Goal: Information Seeking & Learning: Learn about a topic

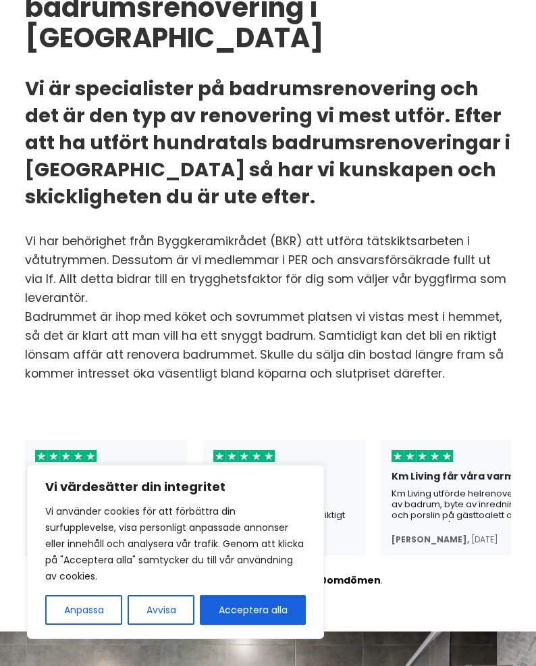
scroll to position [214, 0]
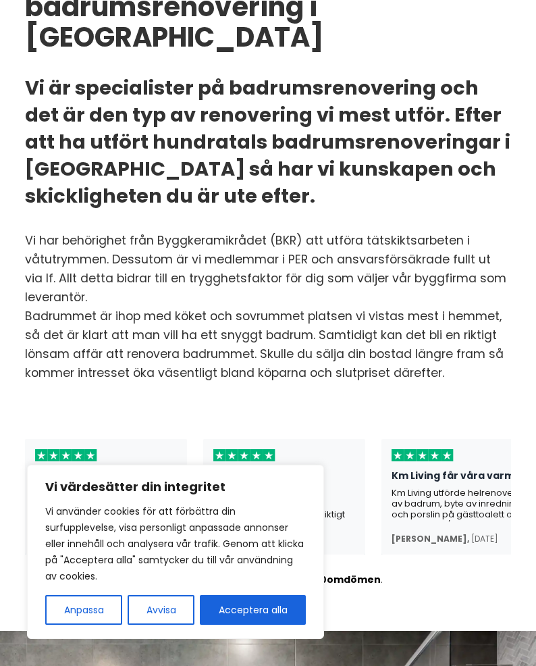
click at [174, 624] on button "Avvisa" at bounding box center [161, 610] width 67 height 30
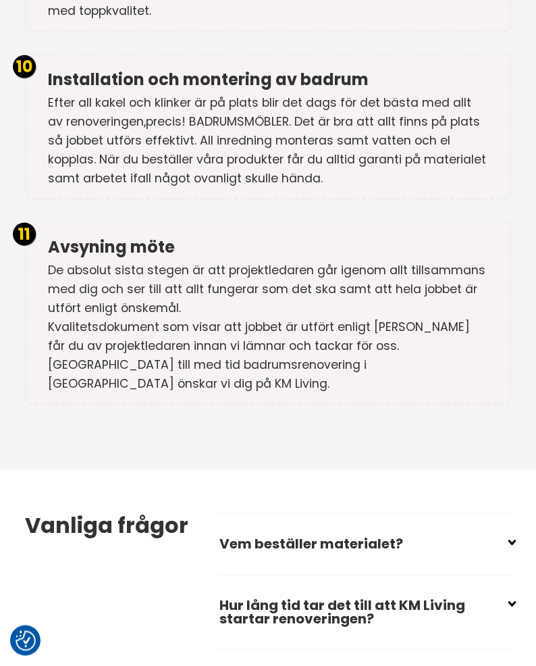
scroll to position [4767, 0]
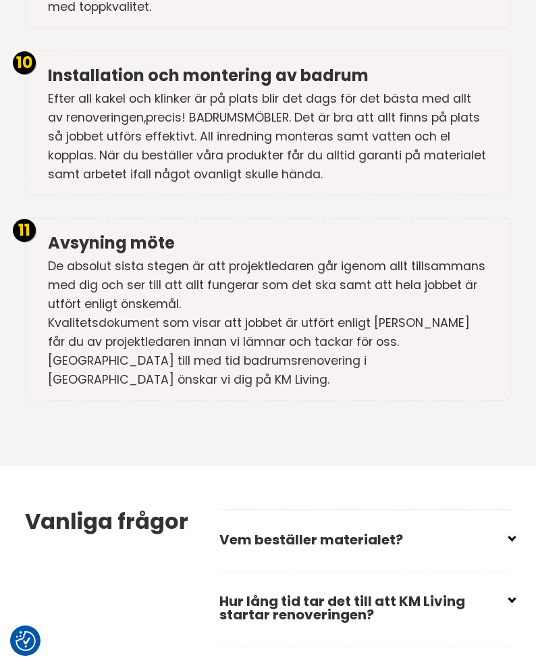
click at [245, 522] on h2 "Vem beställer materialet?" at bounding box center [365, 545] width 292 height 46
click at [510, 524] on input "checkbox" at bounding box center [368, 534] width 292 height 20
checkbox input "false"
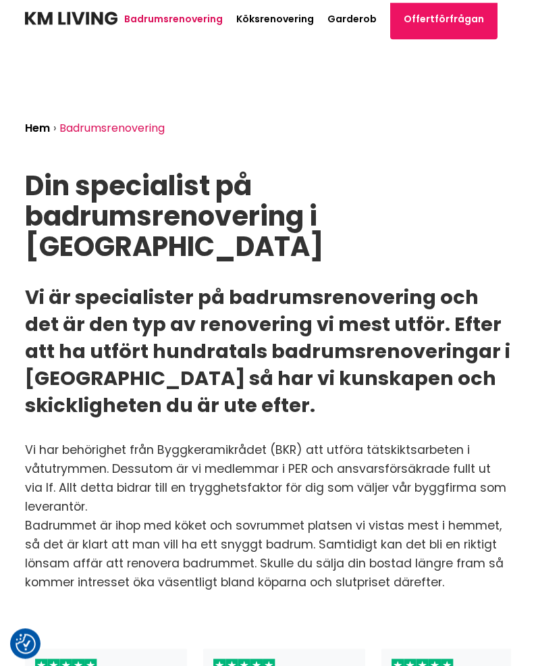
scroll to position [0, 0]
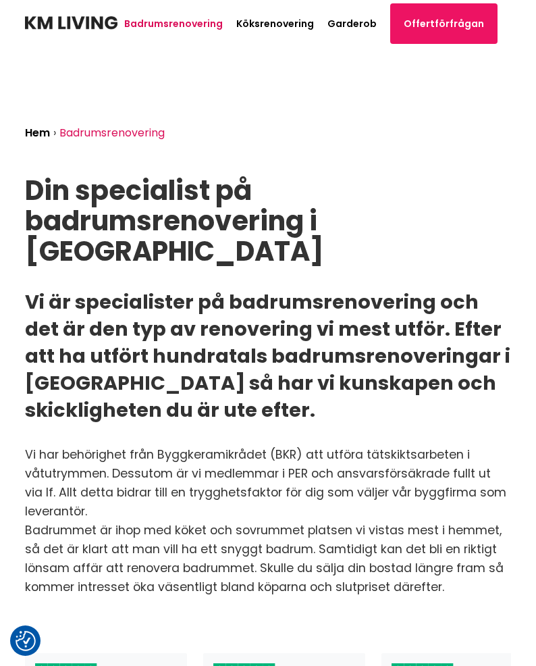
click at [164, 28] on link "Badrumsrenovering" at bounding box center [173, 24] width 99 height 14
click at [34, 138] on link "Hem" at bounding box center [37, 133] width 25 height 16
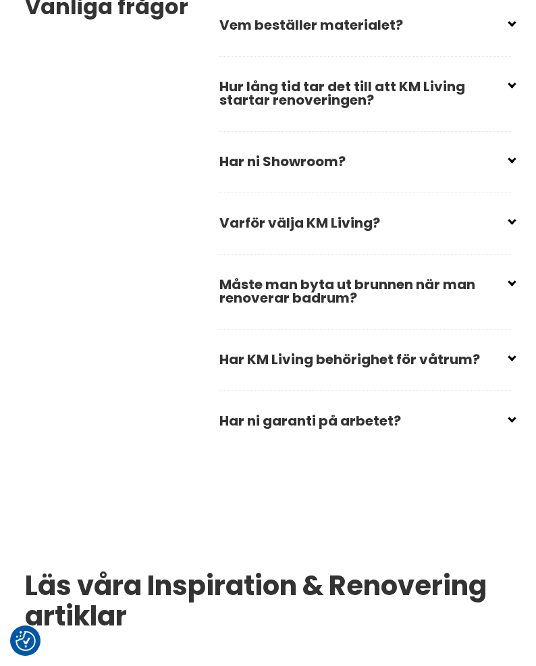
scroll to position [2234, 0]
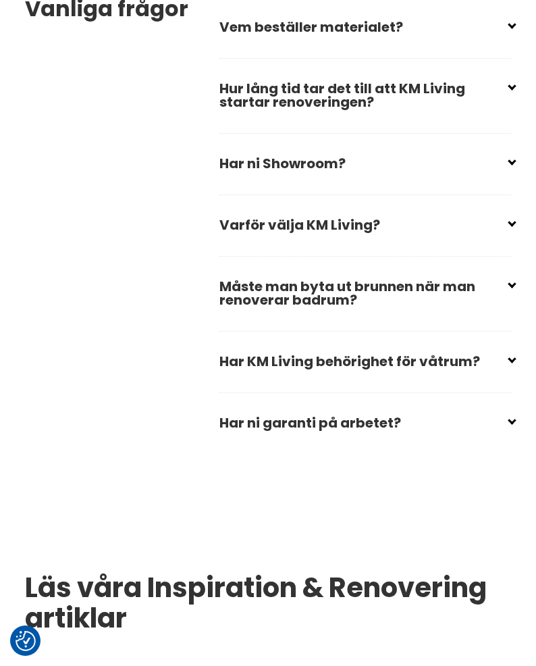
click at [230, 192] on h2 "Har ni Showroom?" at bounding box center [365, 169] width 292 height 46
click at [247, 168] on input "checkbox" at bounding box center [368, 158] width 292 height 20
checkbox input "false"
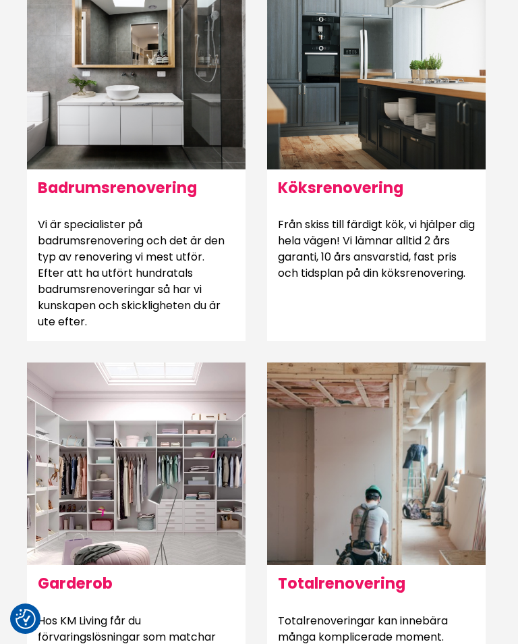
scroll to position [951, 0]
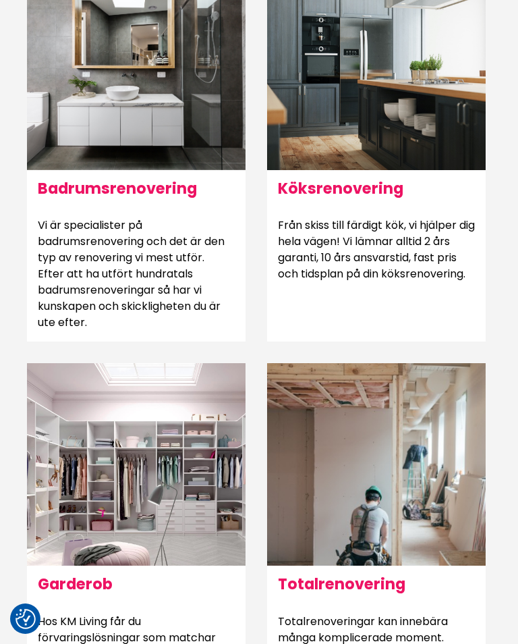
click at [70, 170] on div at bounding box center [136, 69] width 219 height 203
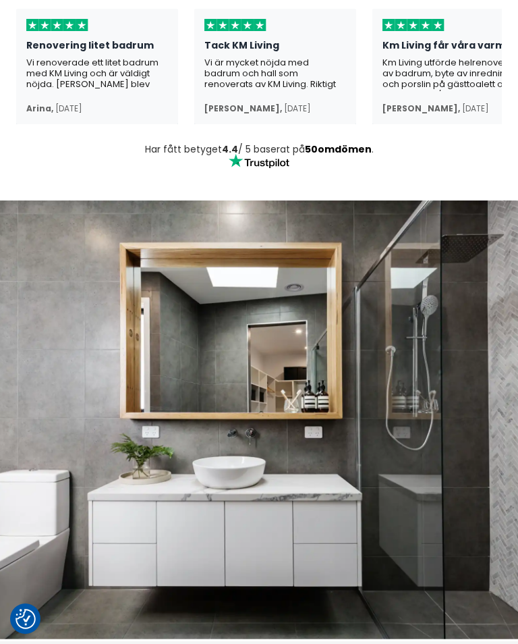
scroll to position [638, 0]
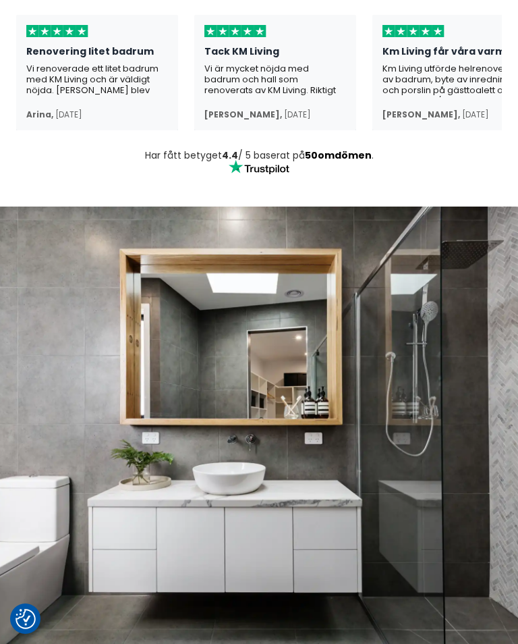
click at [506, 248] on img at bounding box center [259, 426] width 518 height 439
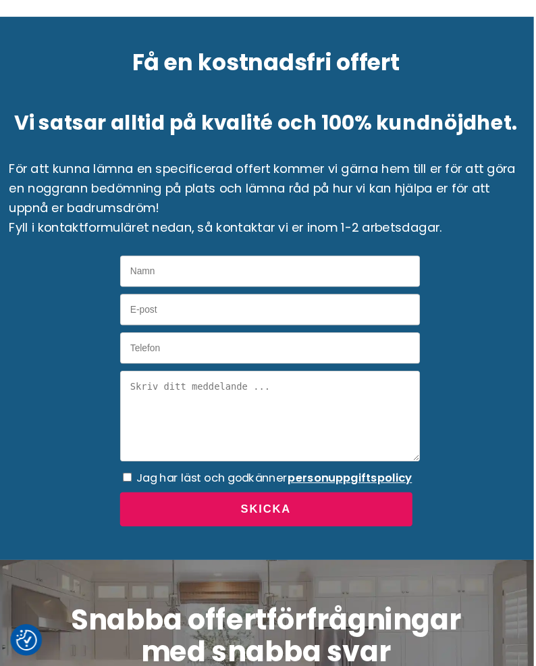
scroll to position [5954, 0]
